Goal: Information Seeking & Learning: Find specific page/section

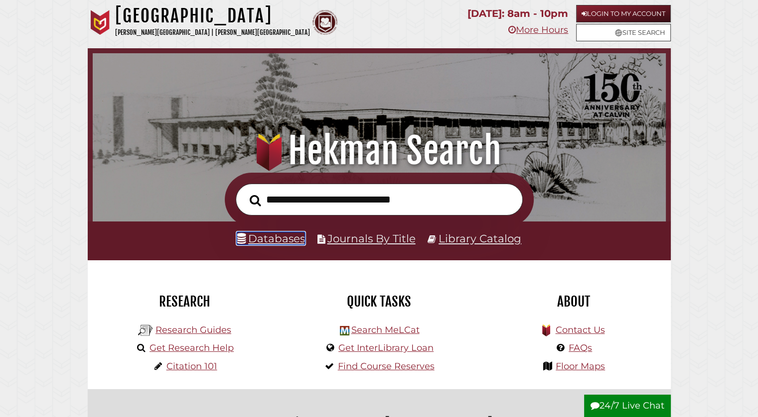
click at [297, 239] on link "Databases" at bounding box center [271, 238] width 68 height 13
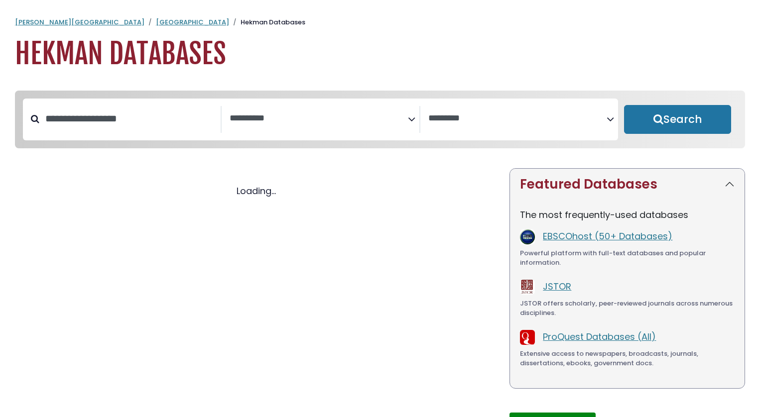
select select "Database Subject Filter"
select select "Database Vendors Filter"
select select "Database Subject Filter"
select select "Database Vendors Filter"
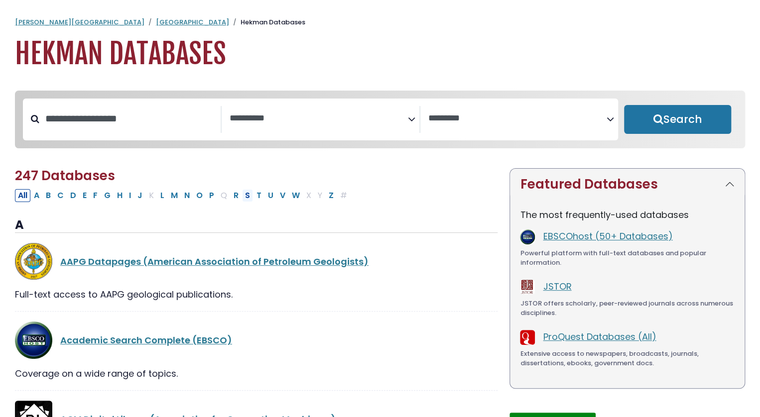
click at [244, 201] on button "S" at bounding box center [247, 195] width 11 height 13
select select "Database Subject Filter"
select select "Database Vendors Filter"
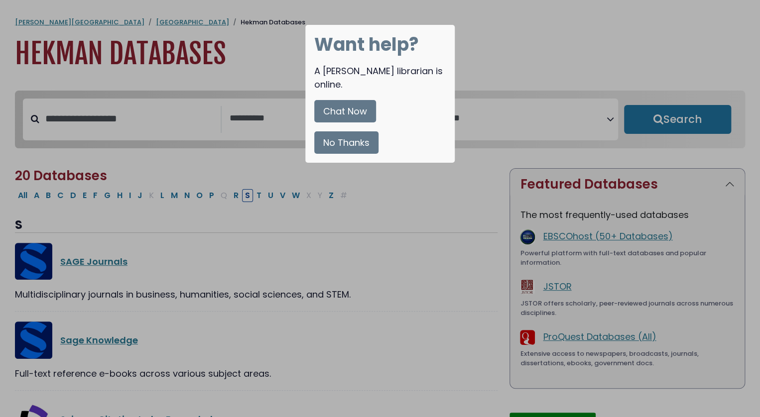
click at [363, 131] on button "No Thanks" at bounding box center [346, 142] width 64 height 22
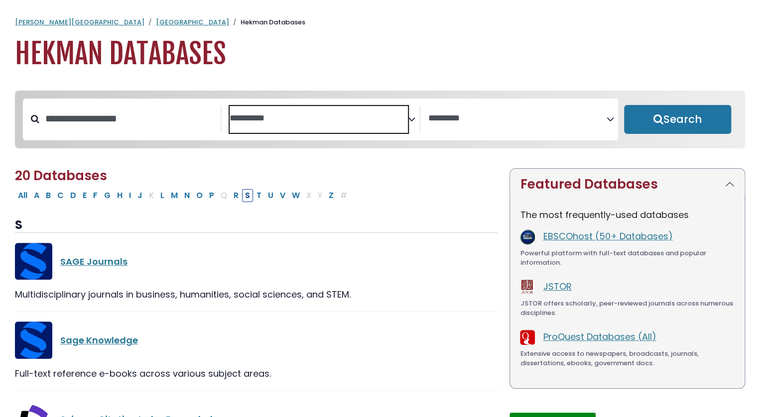
click at [254, 110] on span "Search filters" at bounding box center [319, 119] width 178 height 27
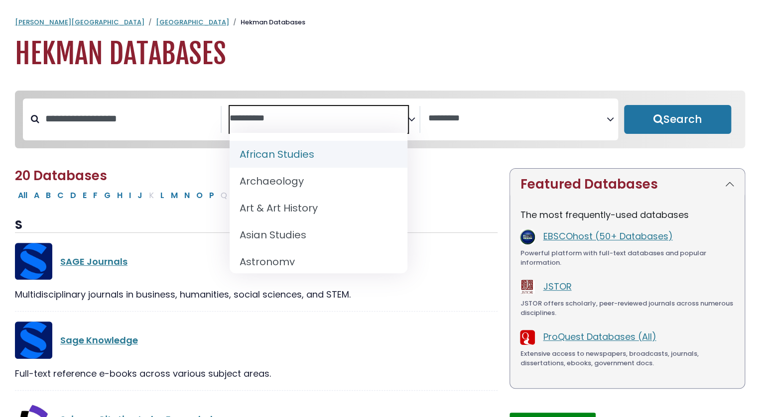
click at [265, 121] on textarea "Search" at bounding box center [319, 119] width 178 height 10
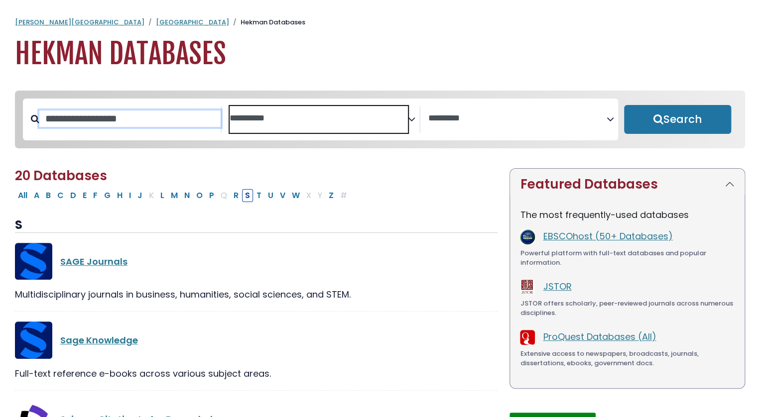
click at [165, 117] on input "Search database by title or keyword" at bounding box center [129, 119] width 181 height 16
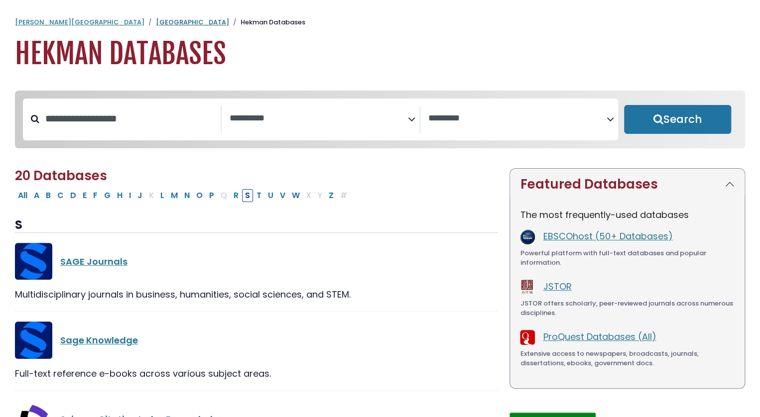
click at [156, 21] on link "[GEOGRAPHIC_DATA]" at bounding box center [192, 21] width 73 height 9
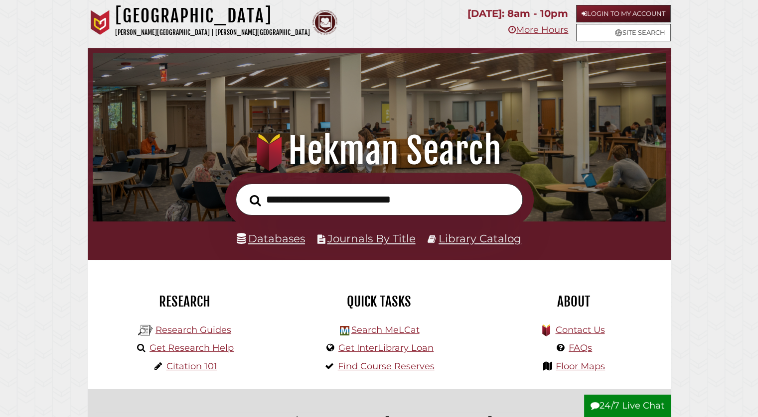
scroll to position [189, 568]
click at [332, 199] on input "text" at bounding box center [379, 200] width 287 height 32
click at [184, 253] on div "Databases Journals By Title Library Catalog" at bounding box center [379, 241] width 583 height 39
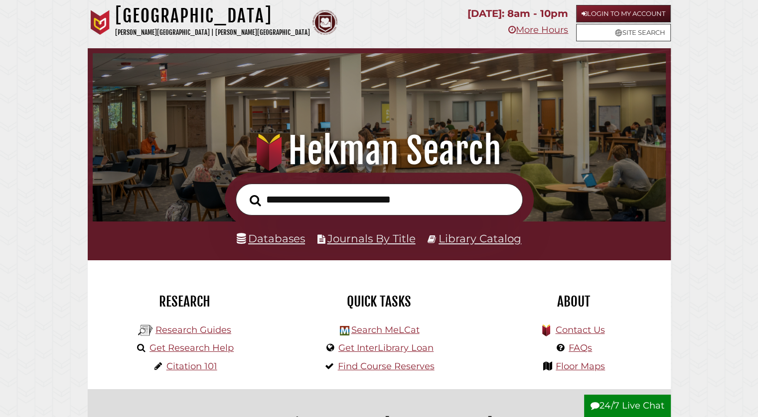
click at [285, 194] on input "text" at bounding box center [379, 200] width 287 height 32
click at [189, 236] on div "Databases Journals By Title Library Catalog" at bounding box center [379, 241] width 583 height 39
click at [331, 213] on input "text" at bounding box center [379, 200] width 287 height 32
type input "**********"
click at [245, 192] on button "Search" at bounding box center [255, 200] width 21 height 17
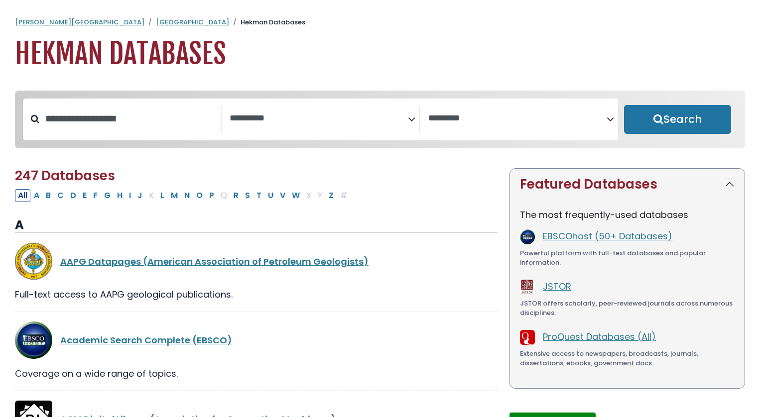
select select "Database Subject Filter"
select select "Database Vendors Filter"
click at [243, 197] on button "S" at bounding box center [247, 195] width 11 height 13
select select "Database Subject Filter"
select select "Database Vendors Filter"
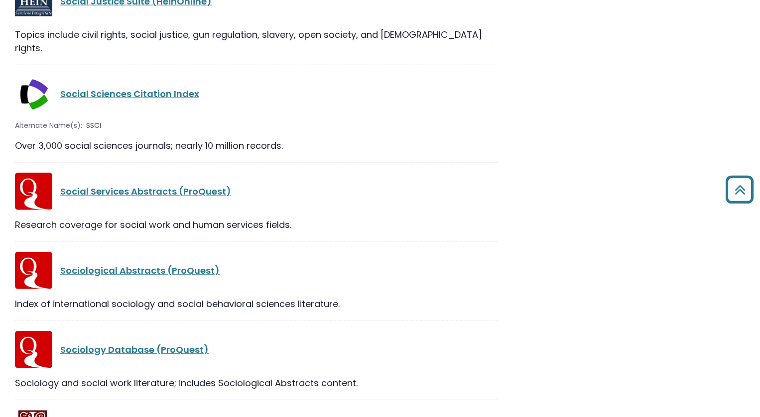
scroll to position [1173, 0]
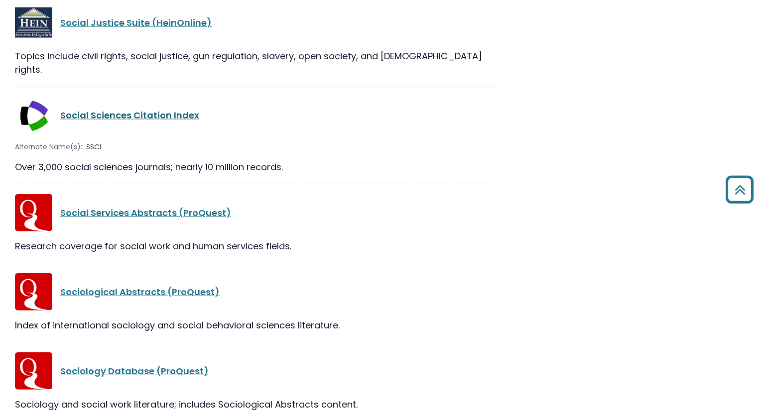
click at [177, 109] on link "Social Sciences Citation Index" at bounding box center [129, 115] width 139 height 12
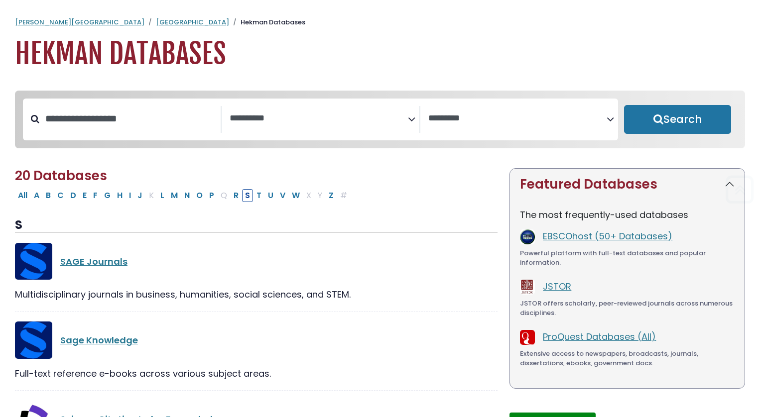
select select "Database Subject Filter"
select select "Database Vendors Filter"
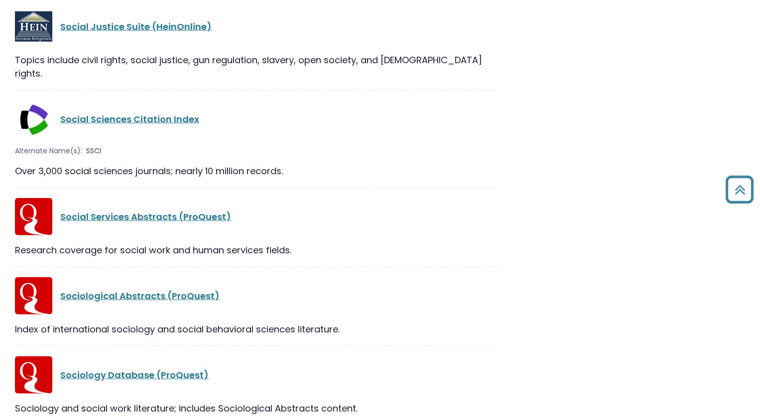
scroll to position [1173, 0]
